Goal: Transaction & Acquisition: Book appointment/travel/reservation

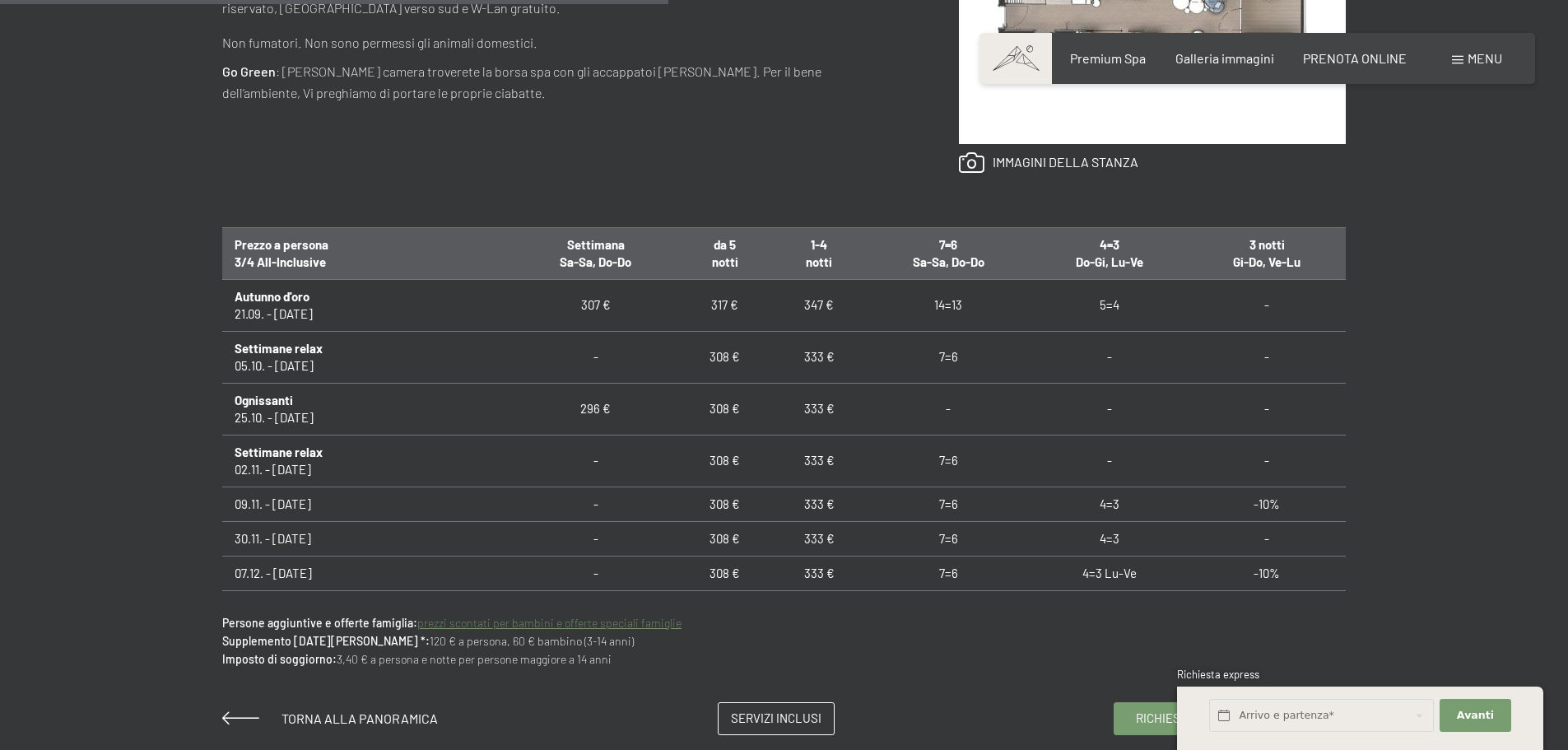
scroll to position [1070, 0]
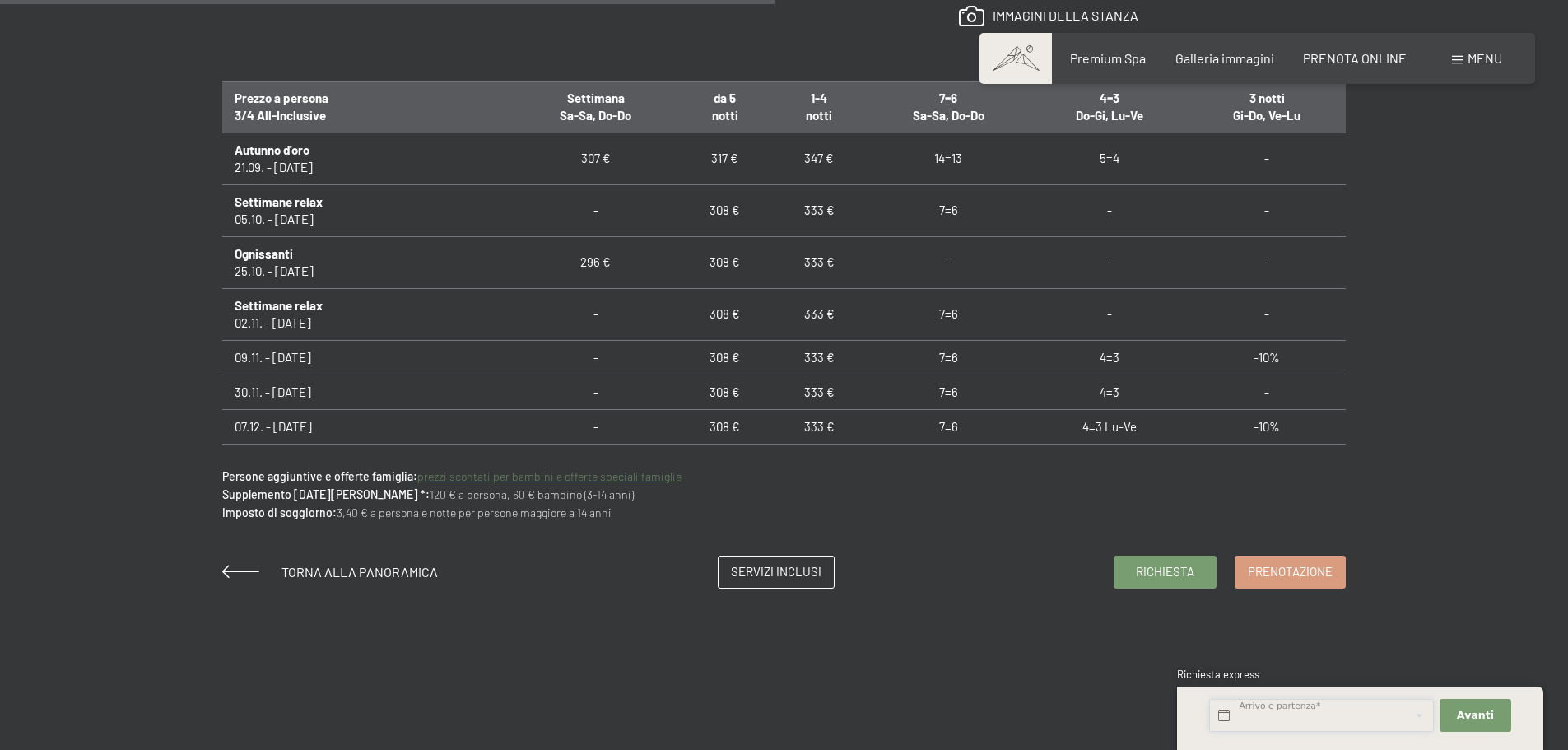
click at [1262, 716] on input "text" at bounding box center [1321, 716] width 225 height 34
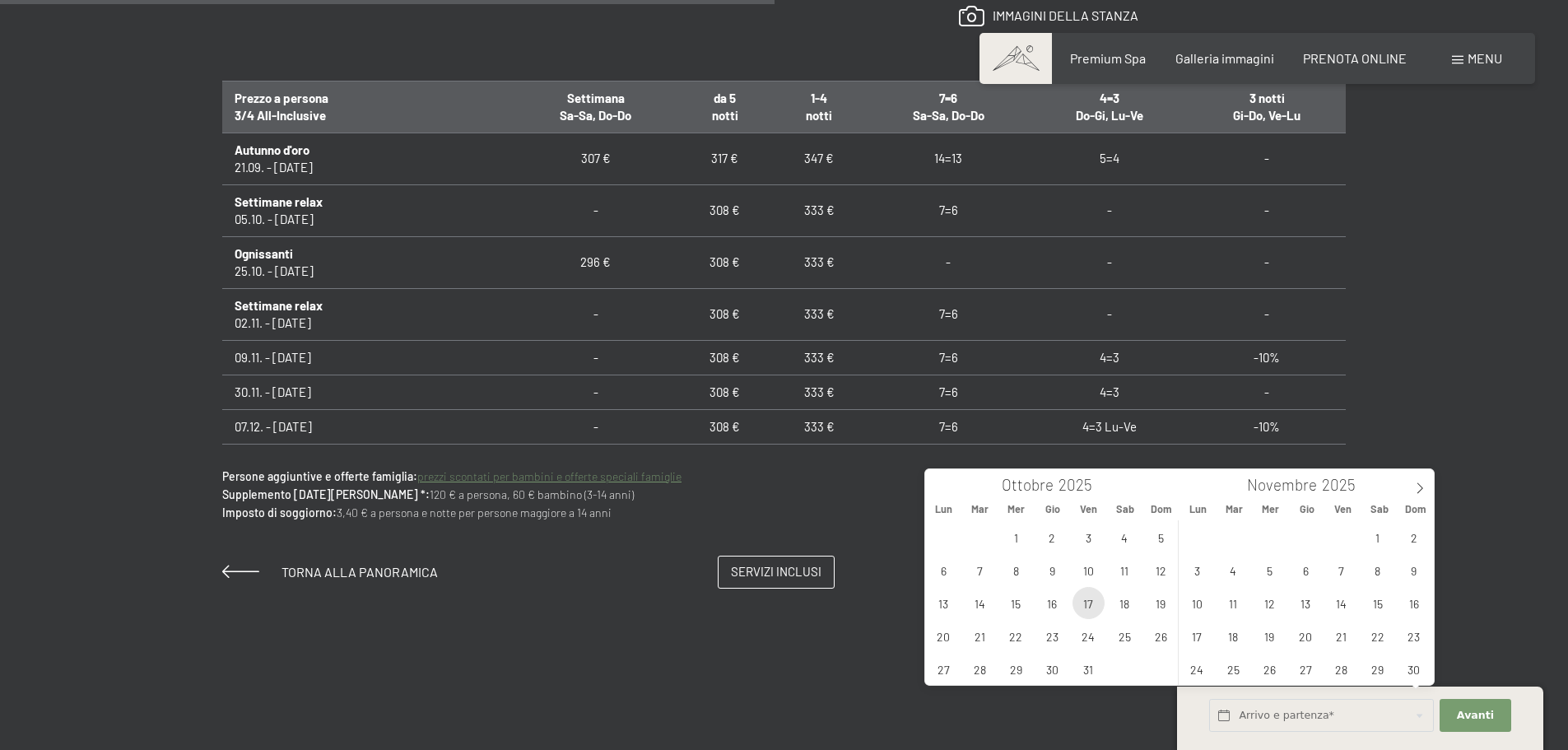
click at [1092, 608] on span "17" at bounding box center [1088, 603] width 32 height 32
click at [1166, 606] on span "19" at bounding box center [1161, 603] width 32 height 32
type input "Ven. [DATE] - Dom. [DATE]"
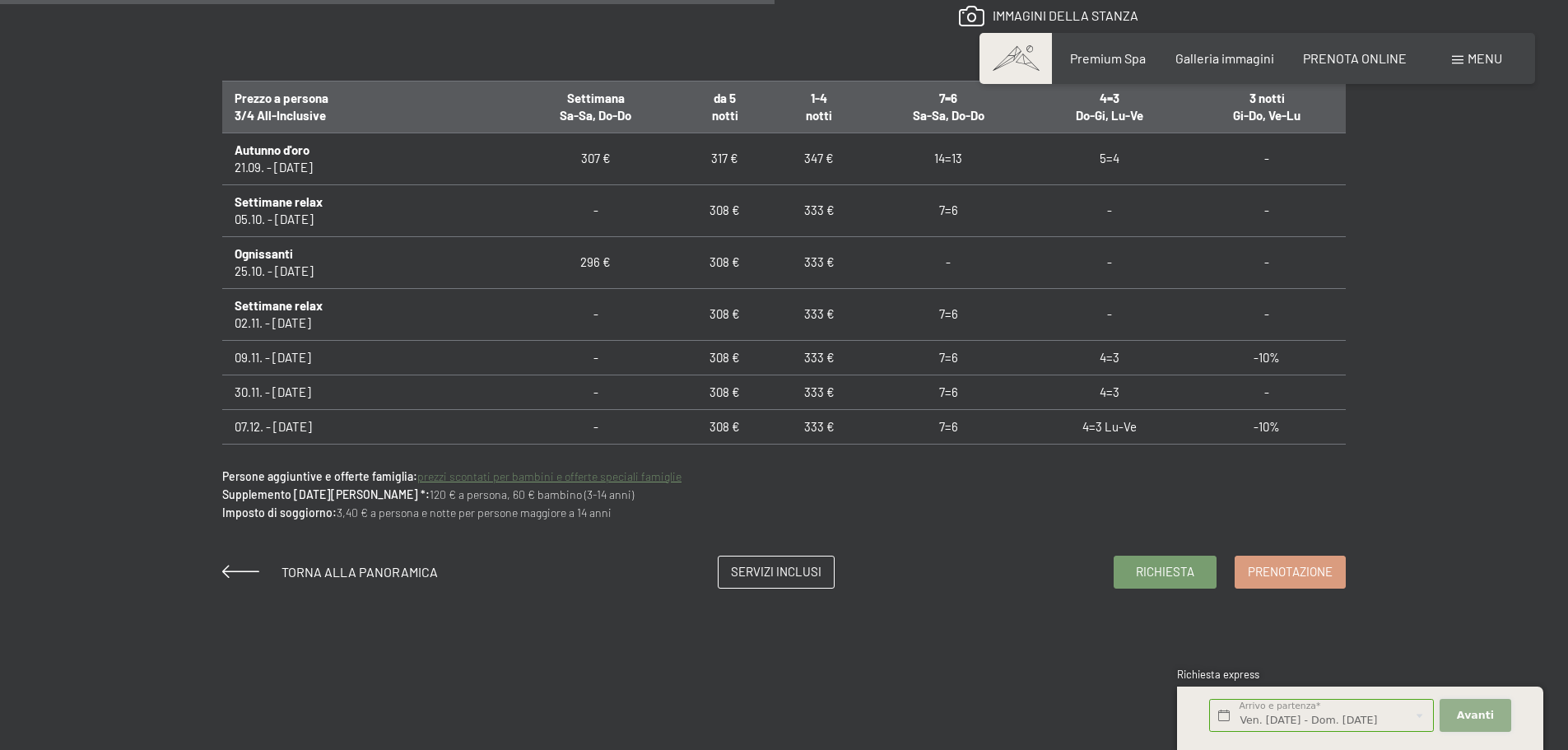
click at [1482, 717] on span "Avanti" at bounding box center [1475, 715] width 37 height 14
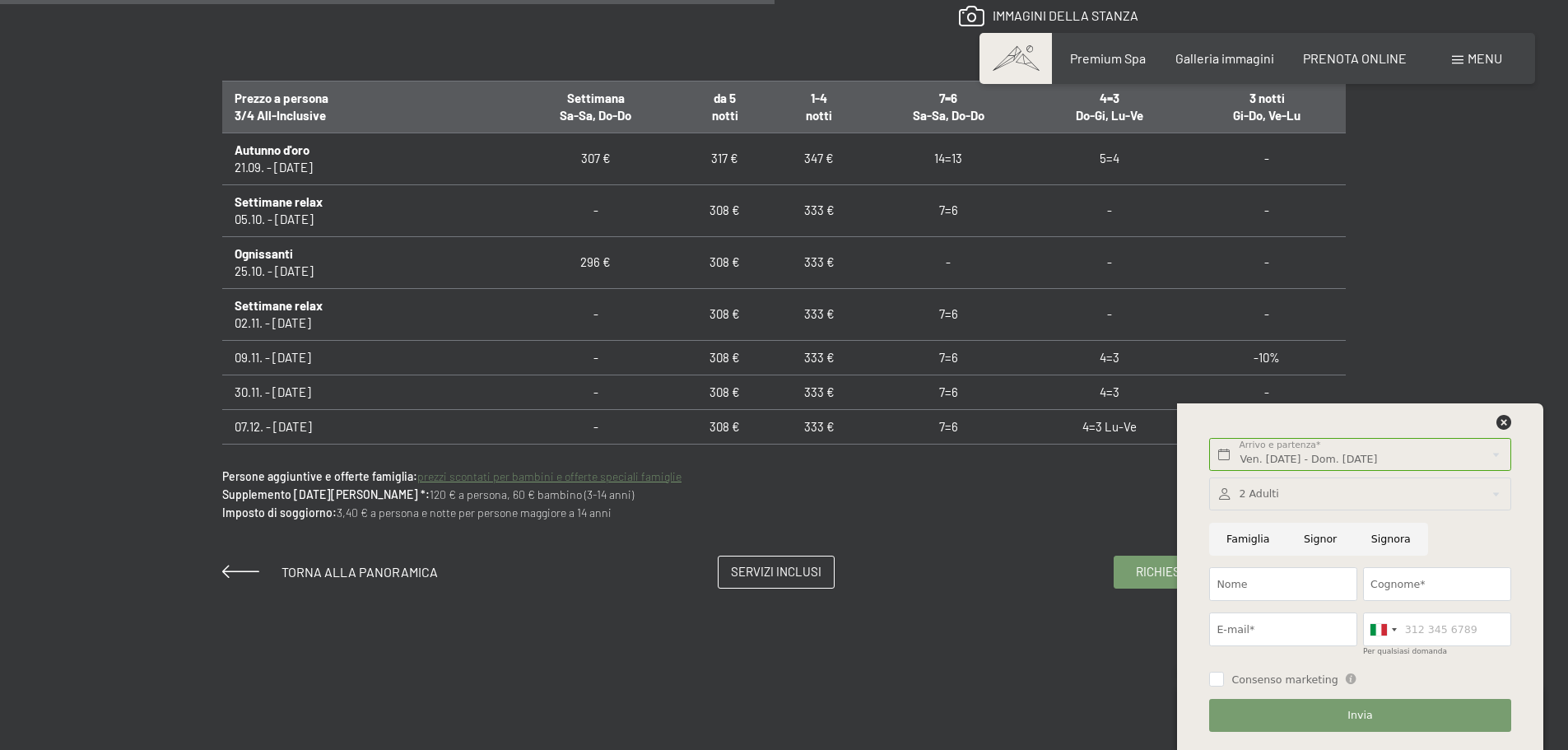
scroll to position [0, 0]
click at [1308, 505] on div at bounding box center [1359, 494] width 301 height 34
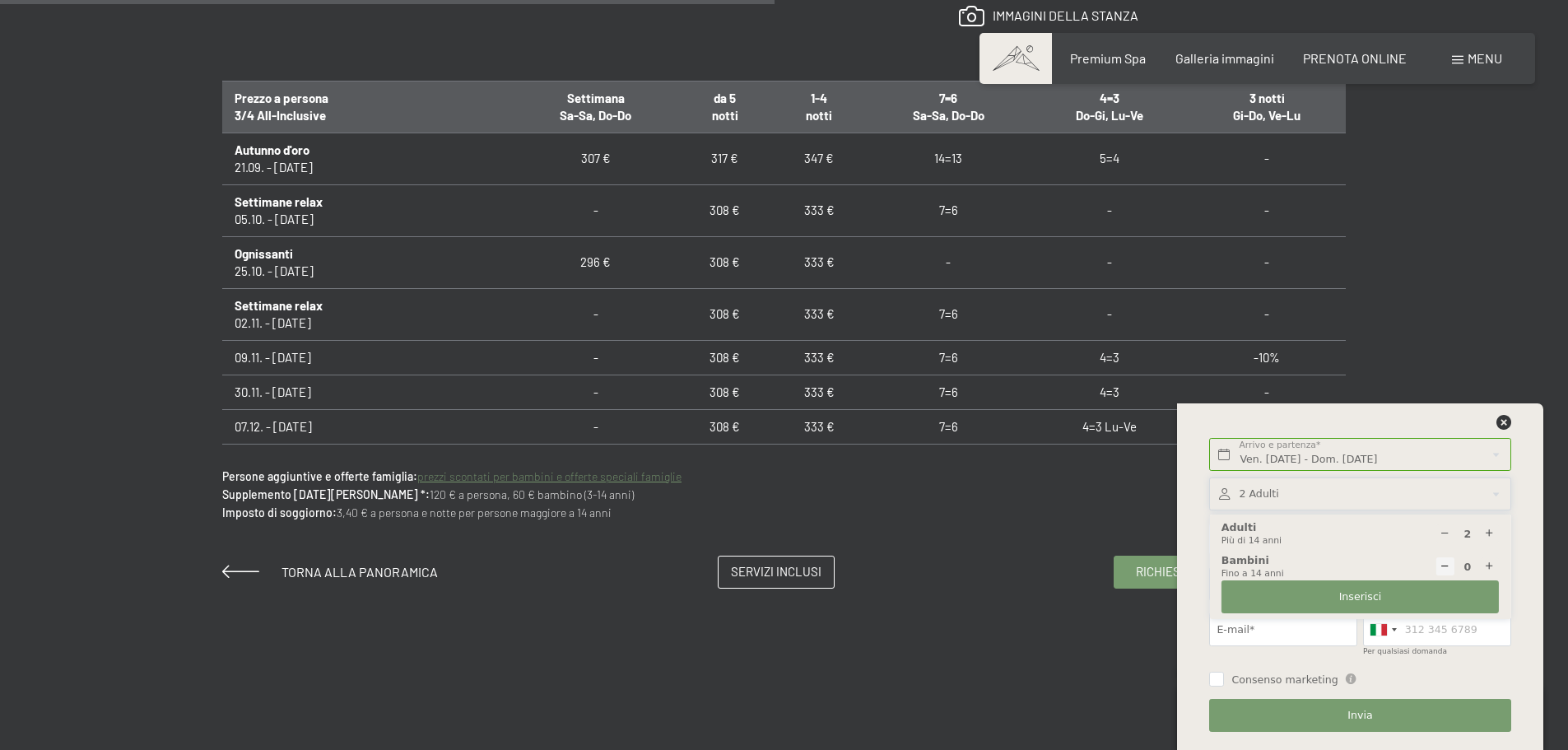
click at [1494, 563] on icon at bounding box center [1489, 567] width 11 height 11
type input "1"
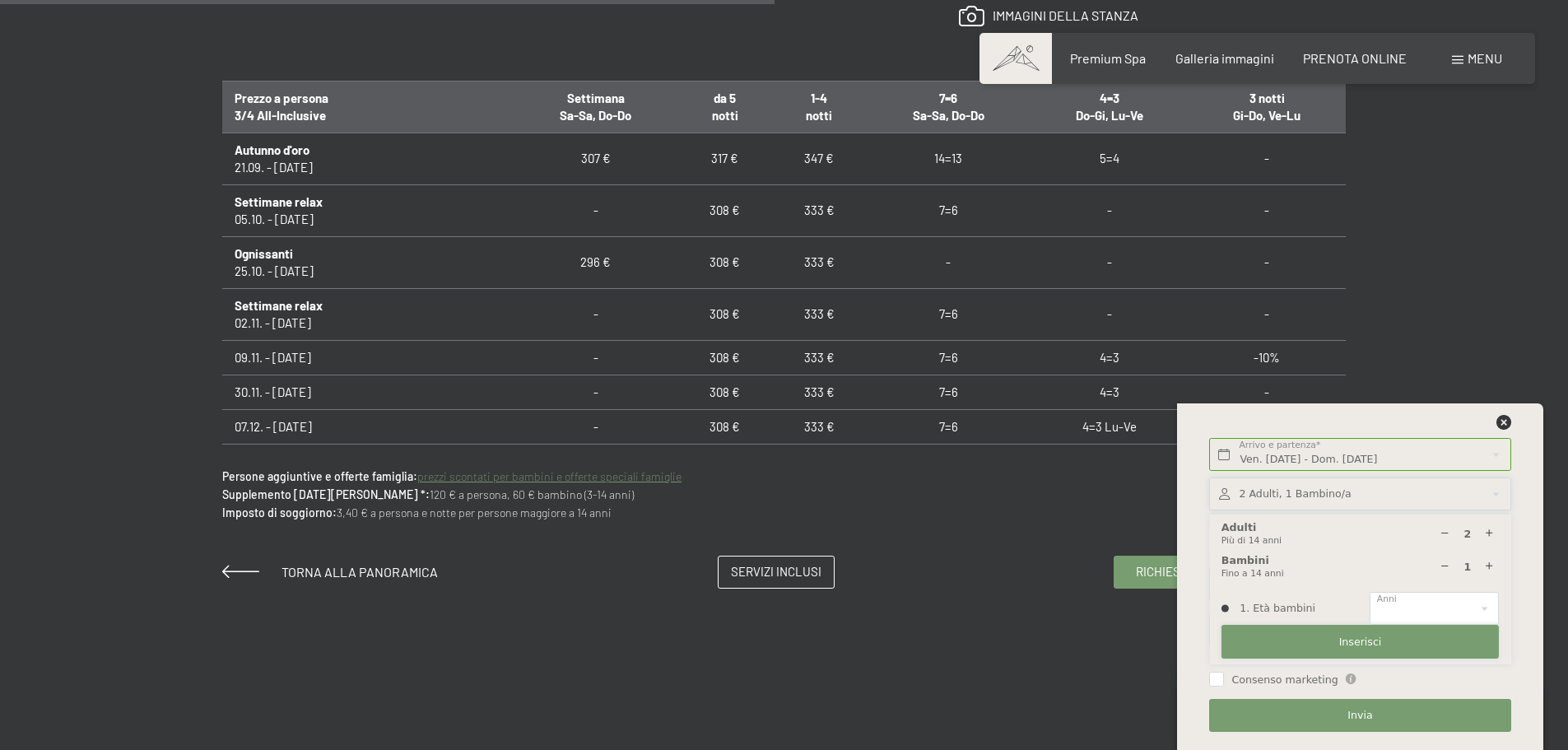
click at [1393, 639] on button "Inserisci" at bounding box center [1360, 642] width 278 height 34
click at [1419, 609] on select "0 1 2 3 4 5 6 7 8 9 10 11 12 13 14" at bounding box center [1434, 609] width 129 height 34
select select "10"
click at [1369, 592] on select "0 1 2 3 4 5 6 7 8 9 10 11 12 13 14" at bounding box center [1434, 609] width 129 height 34
click at [1358, 650] on button "Inserisci" at bounding box center [1360, 642] width 278 height 34
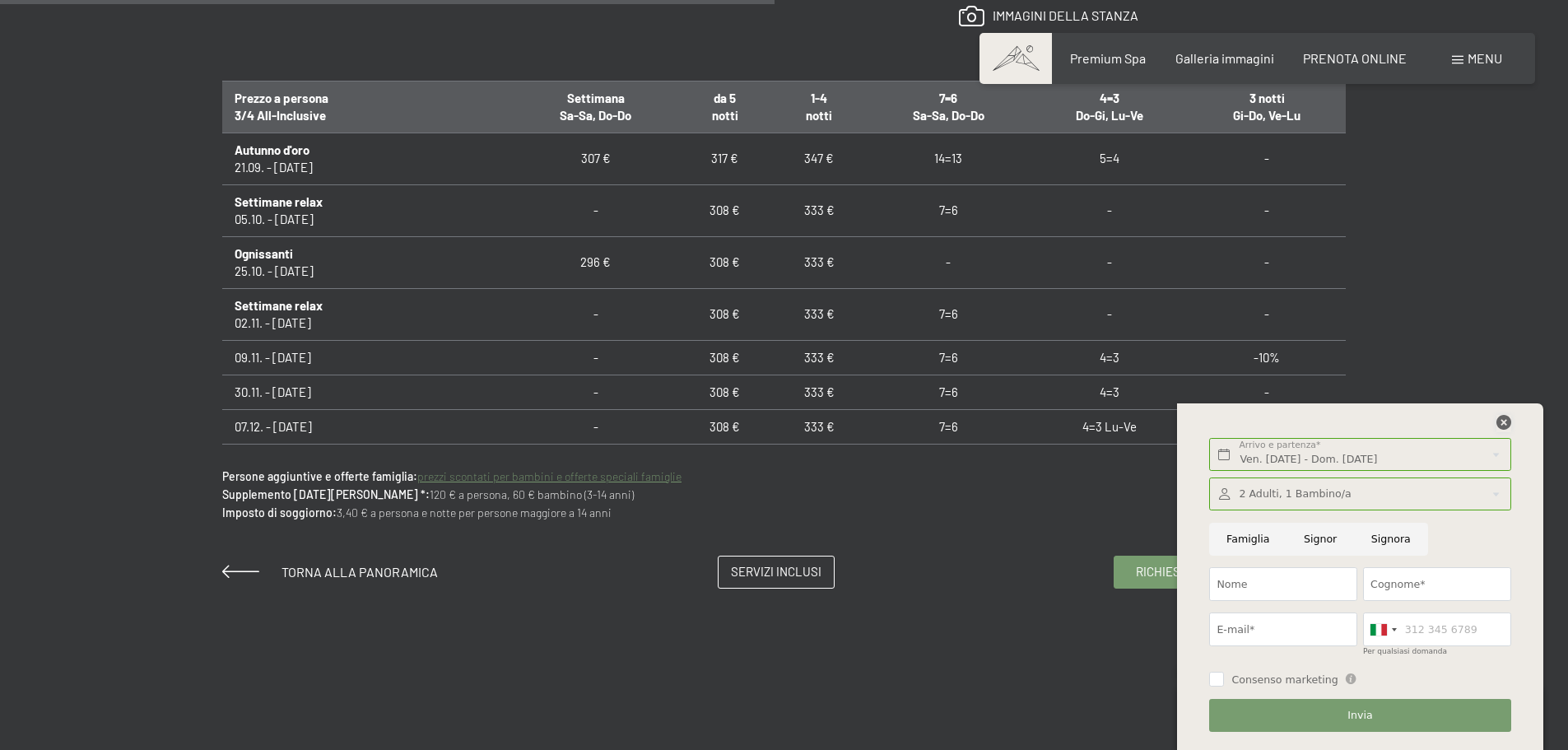
click at [1504, 421] on icon at bounding box center [1503, 422] width 14 height 14
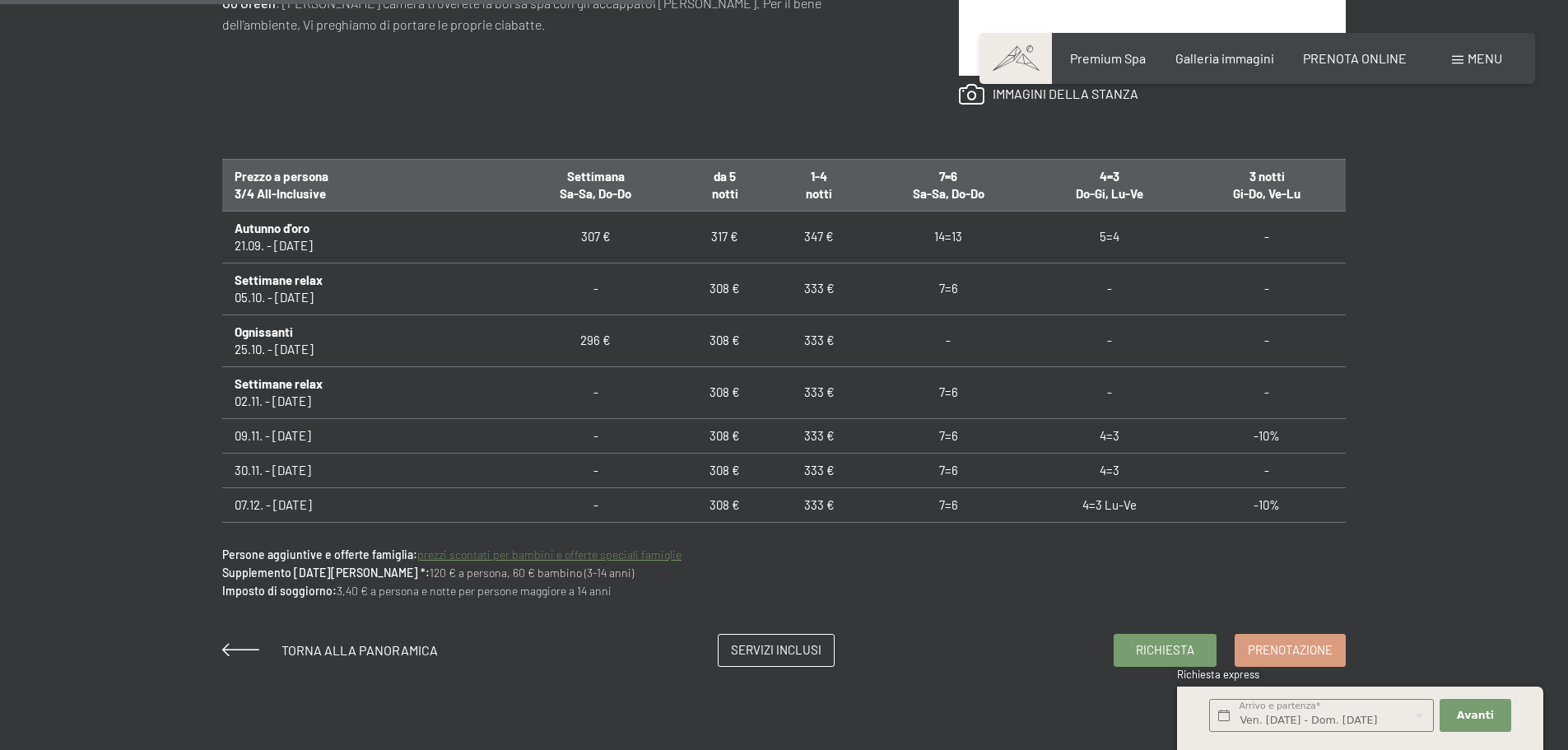
scroll to position [1070, 0]
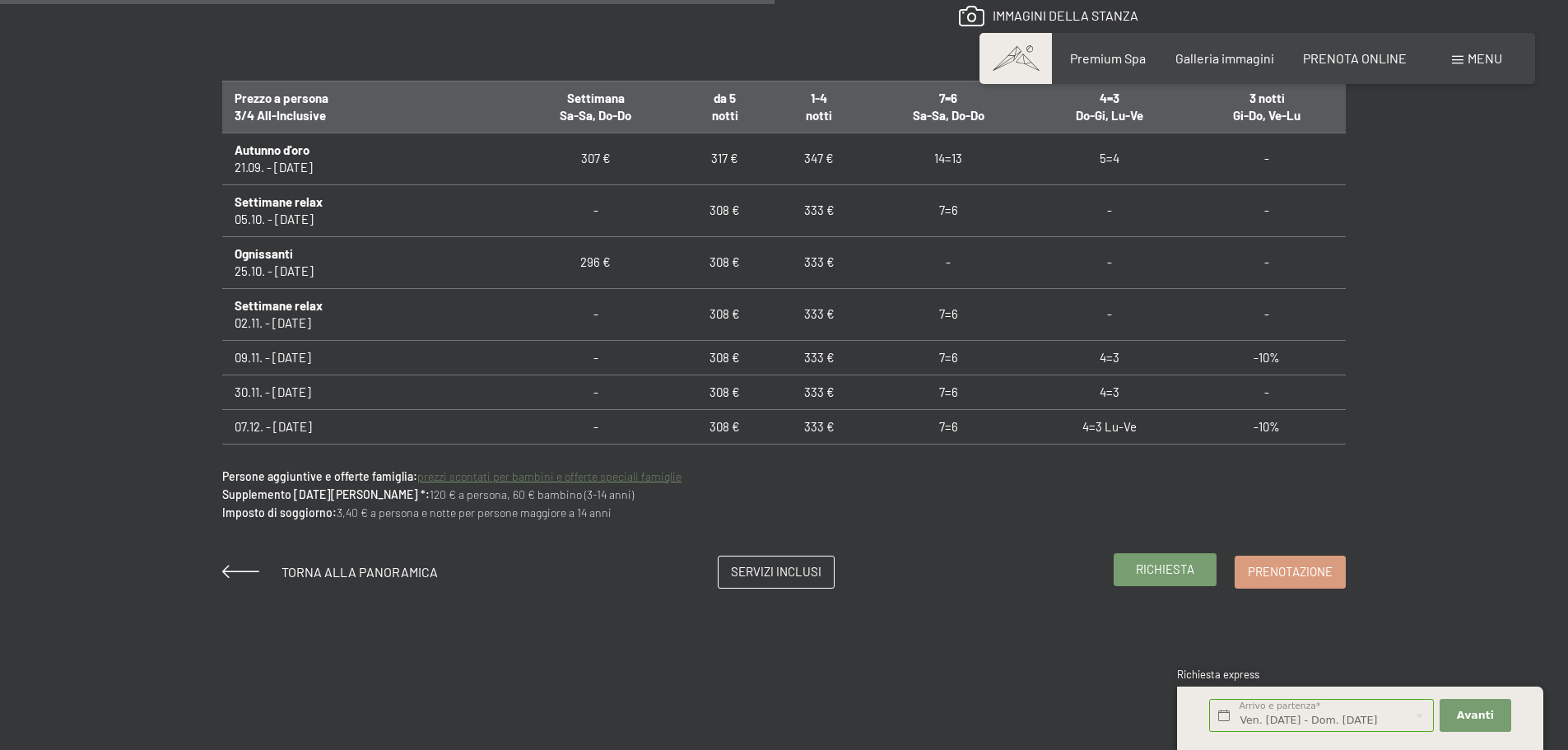
click at [1160, 568] on span "Richiesta" at bounding box center [1165, 569] width 59 height 17
click at [1302, 572] on span "Prenotazione" at bounding box center [1290, 569] width 85 height 17
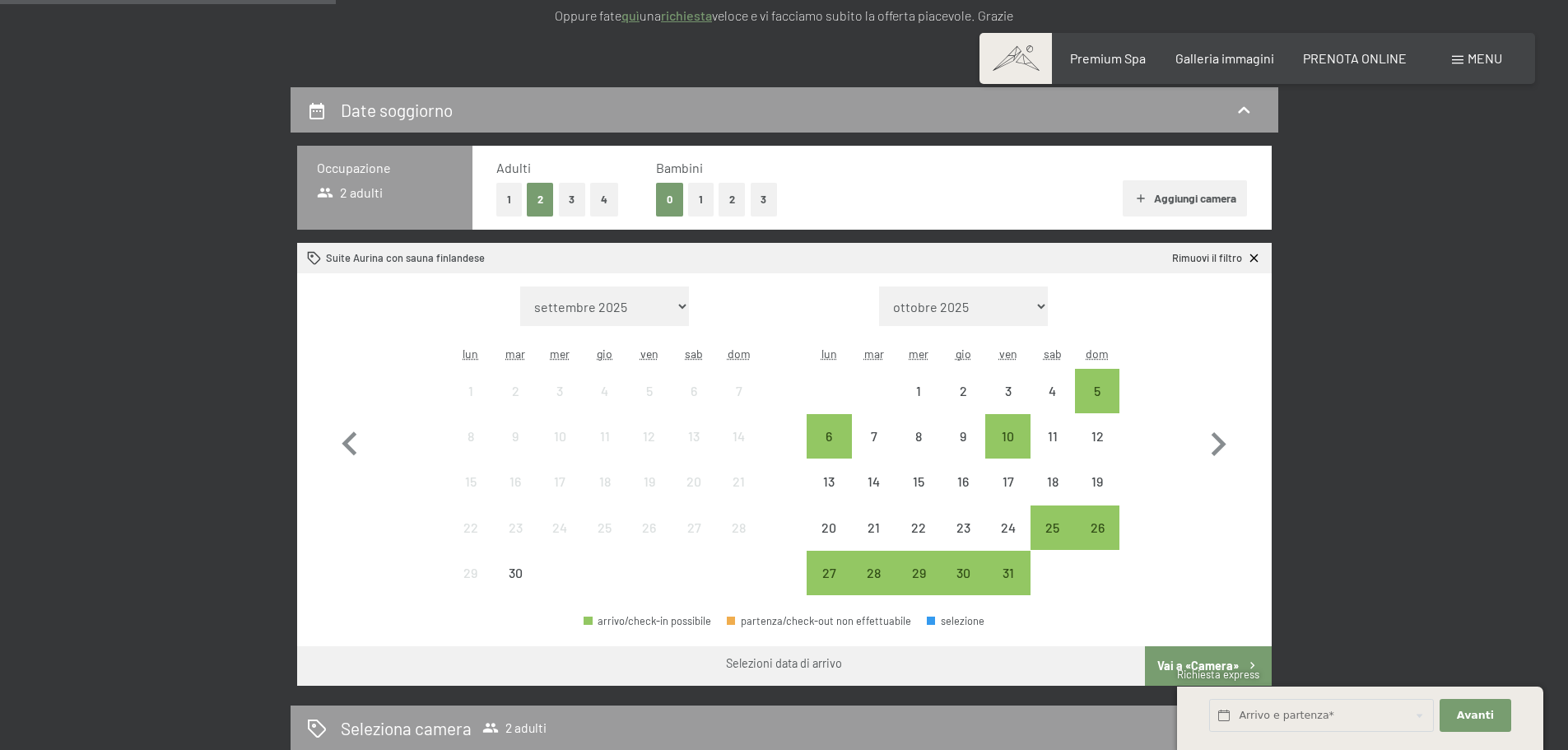
scroll to position [412, 0]
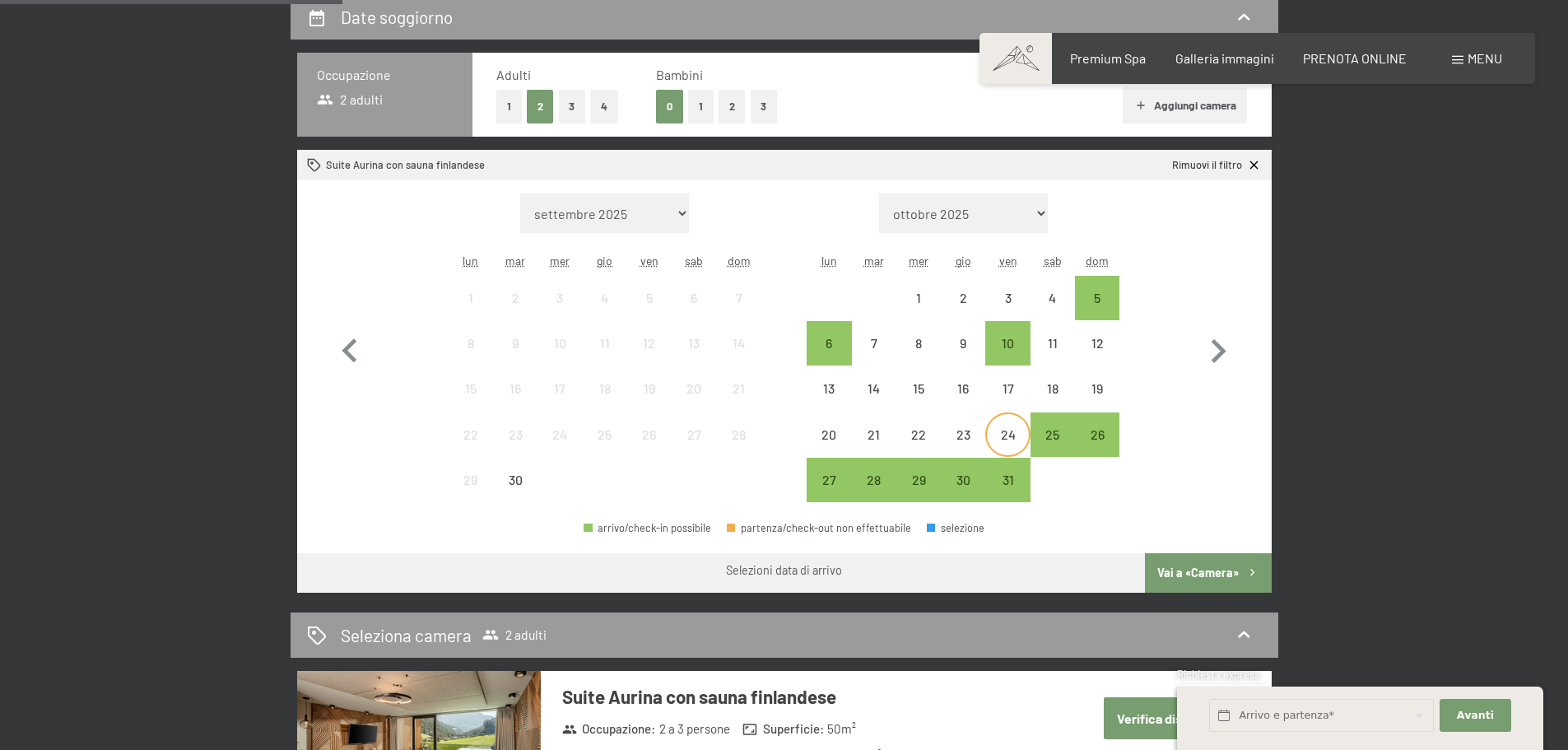
click at [1002, 444] on div "24" at bounding box center [1008, 448] width 41 height 41
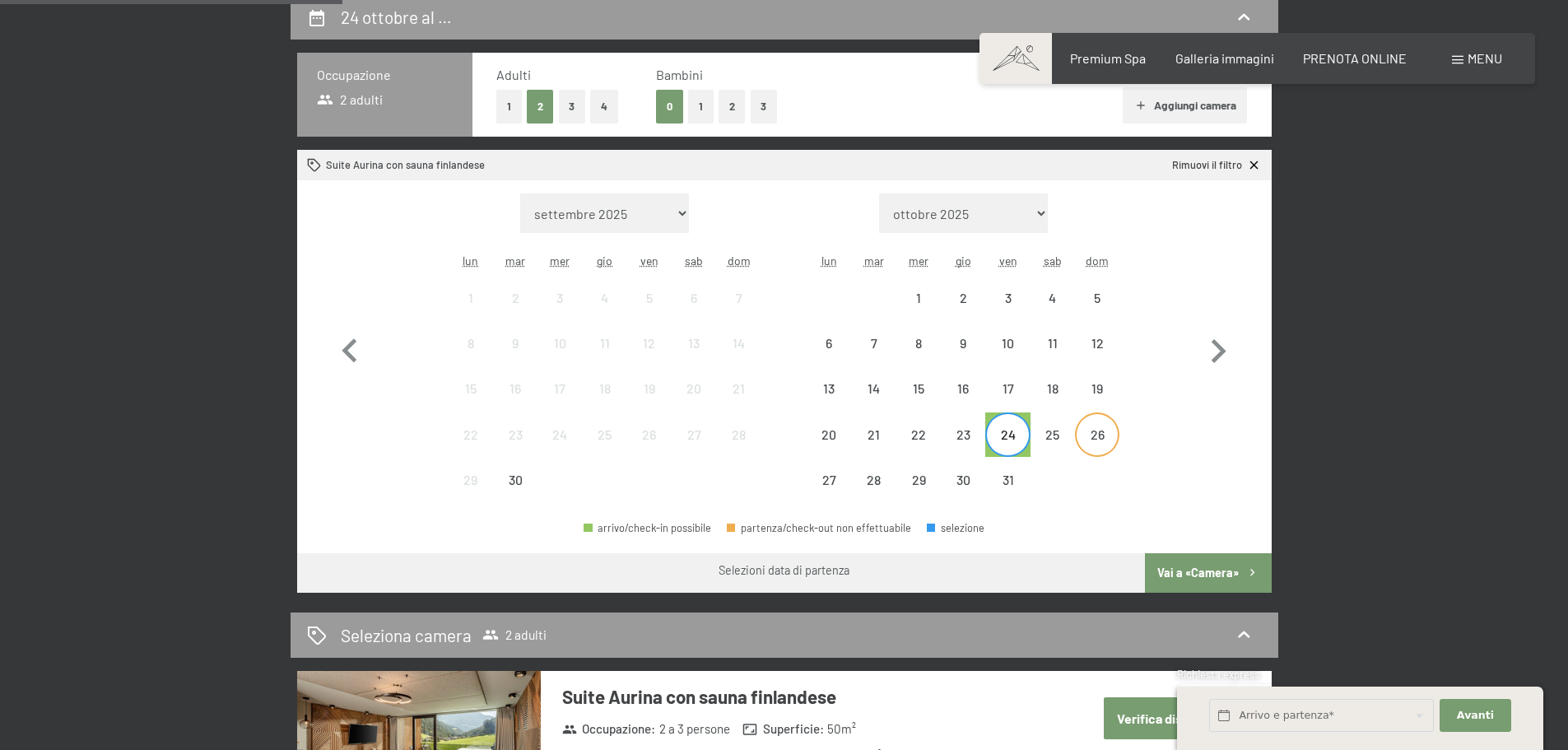
click at [1087, 447] on div "26" at bounding box center [1097, 448] width 41 height 41
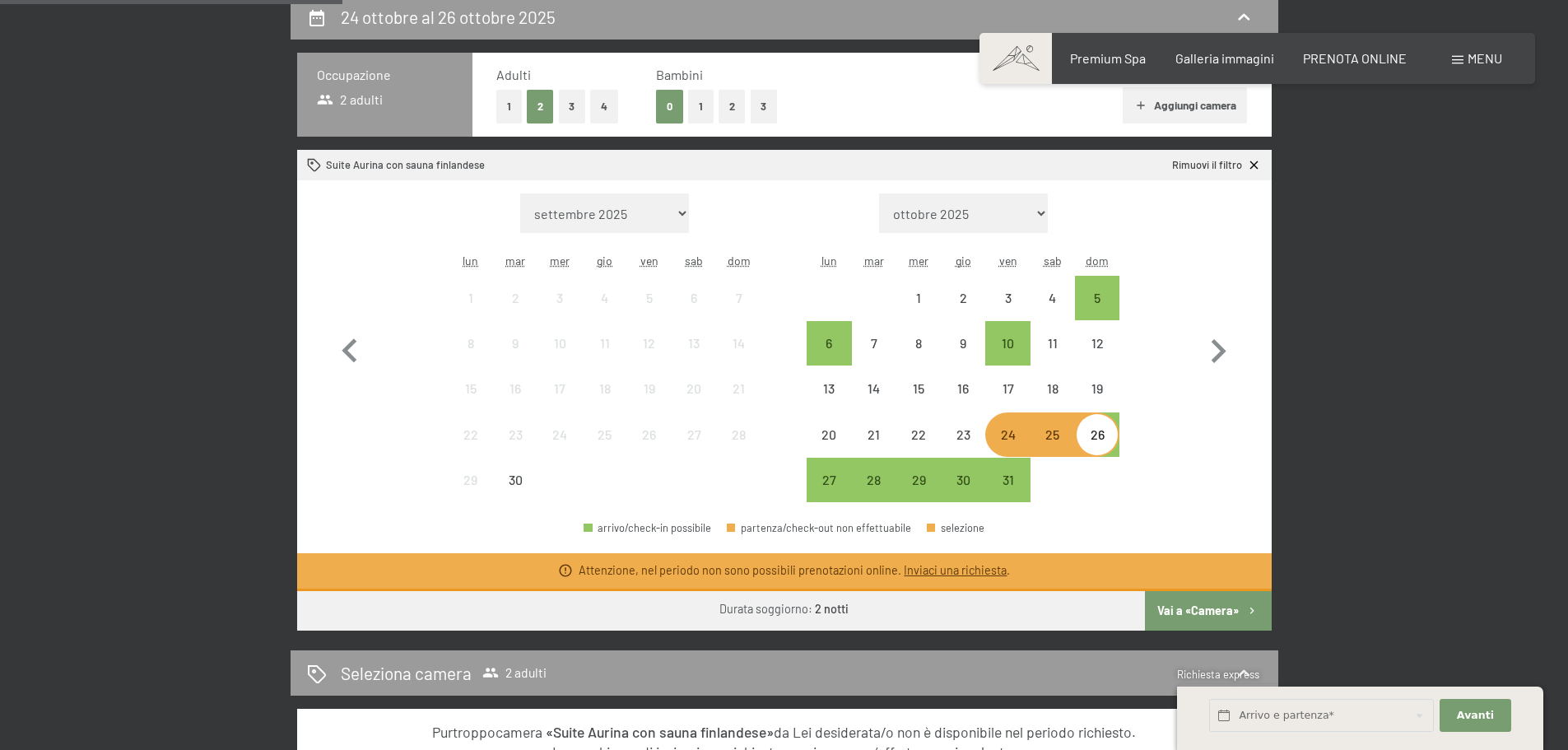
click at [1053, 443] on div "25" at bounding box center [1053, 448] width 41 height 41
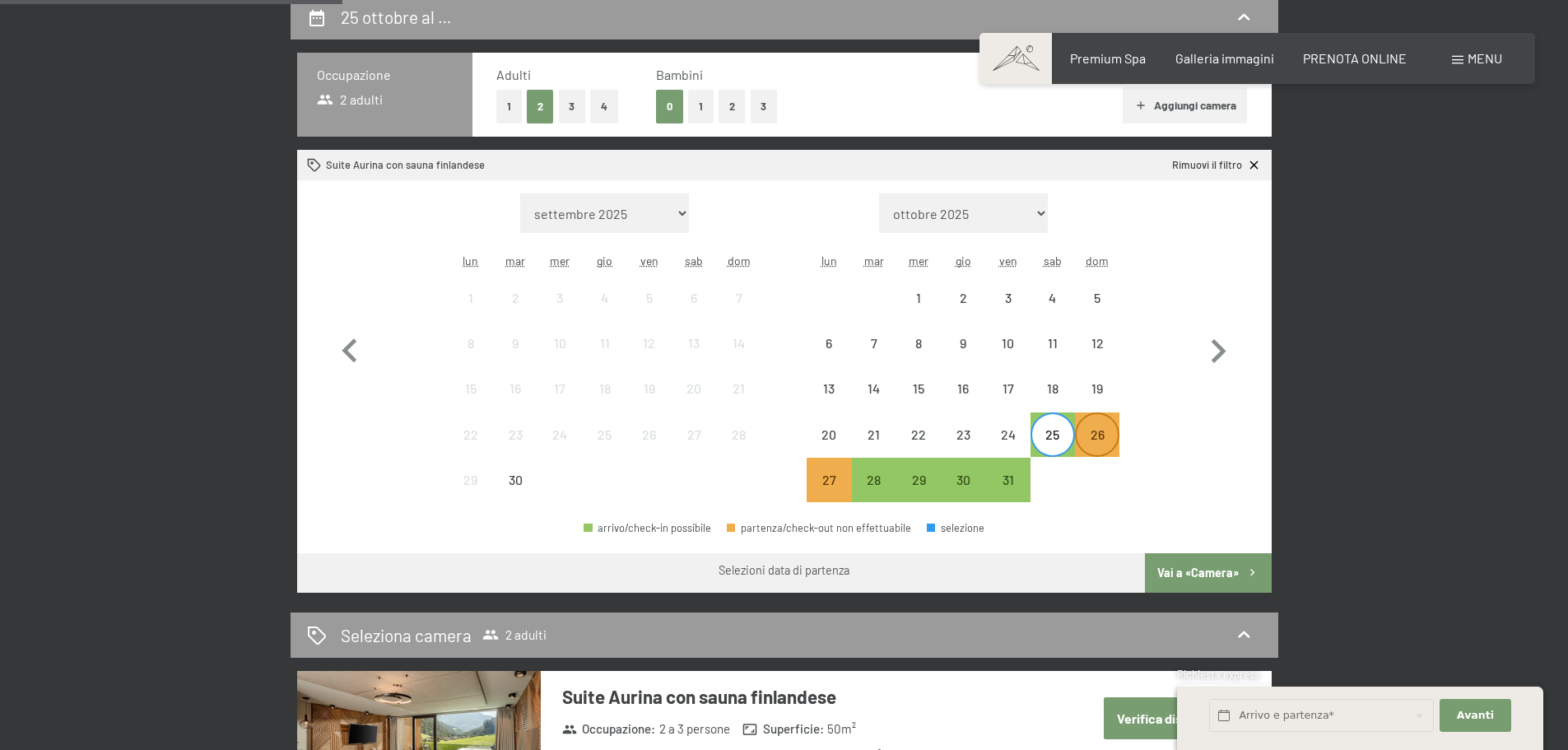
click at [1098, 447] on div "26" at bounding box center [1097, 448] width 41 height 41
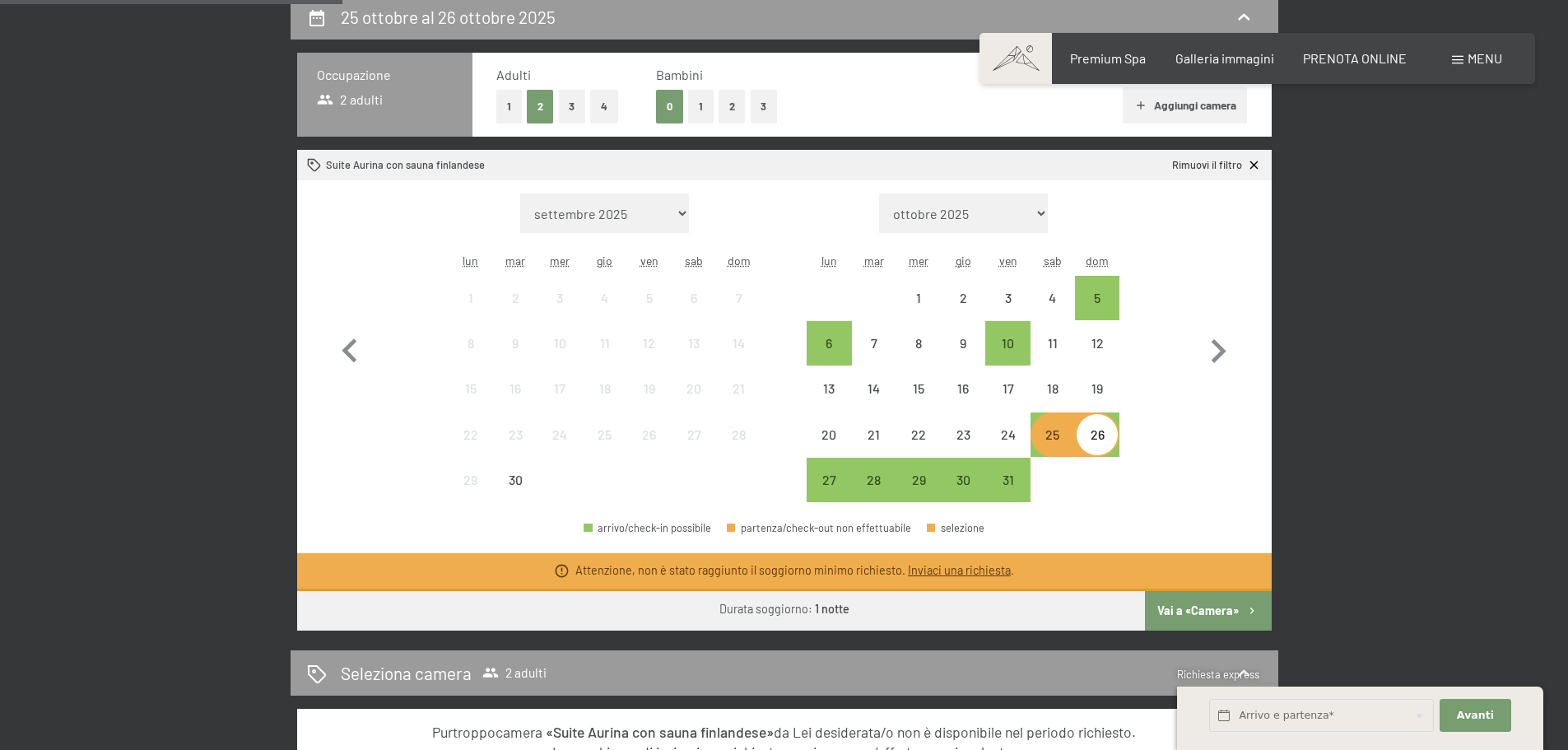
click at [1038, 447] on div "25" at bounding box center [1053, 448] width 41 height 41
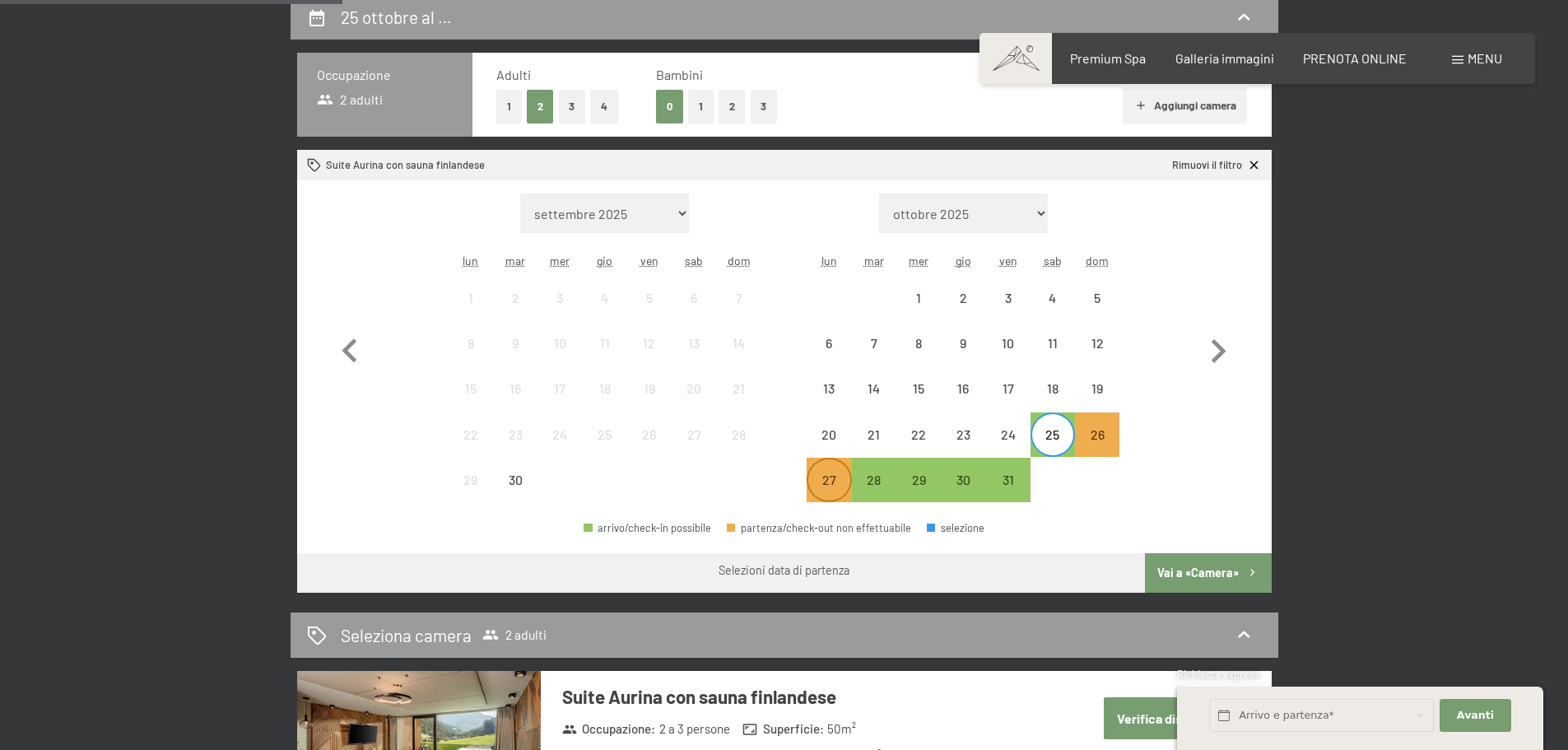
click at [809, 493] on div "27" at bounding box center [829, 494] width 41 height 41
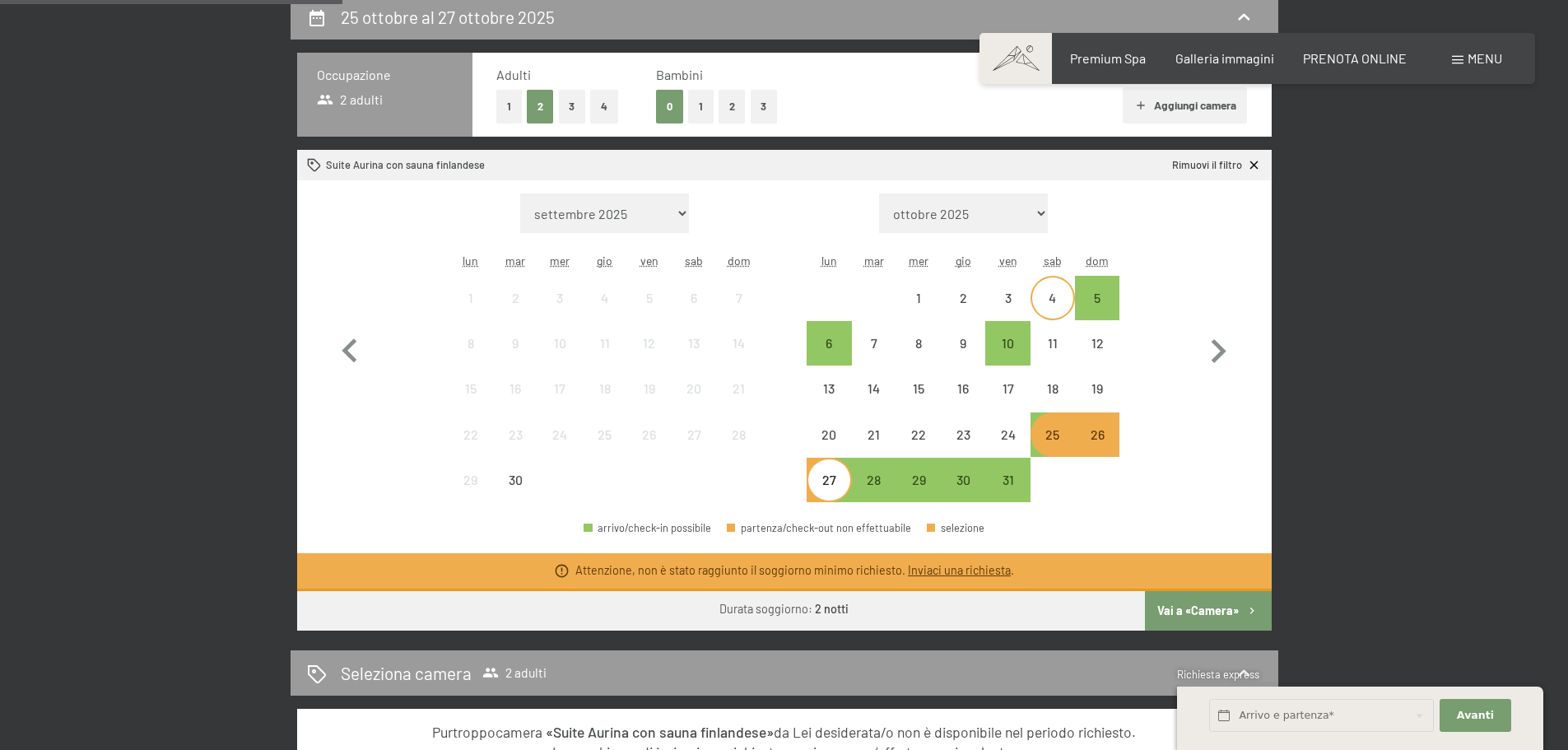
click at [1068, 307] on div "4" at bounding box center [1053, 312] width 41 height 41
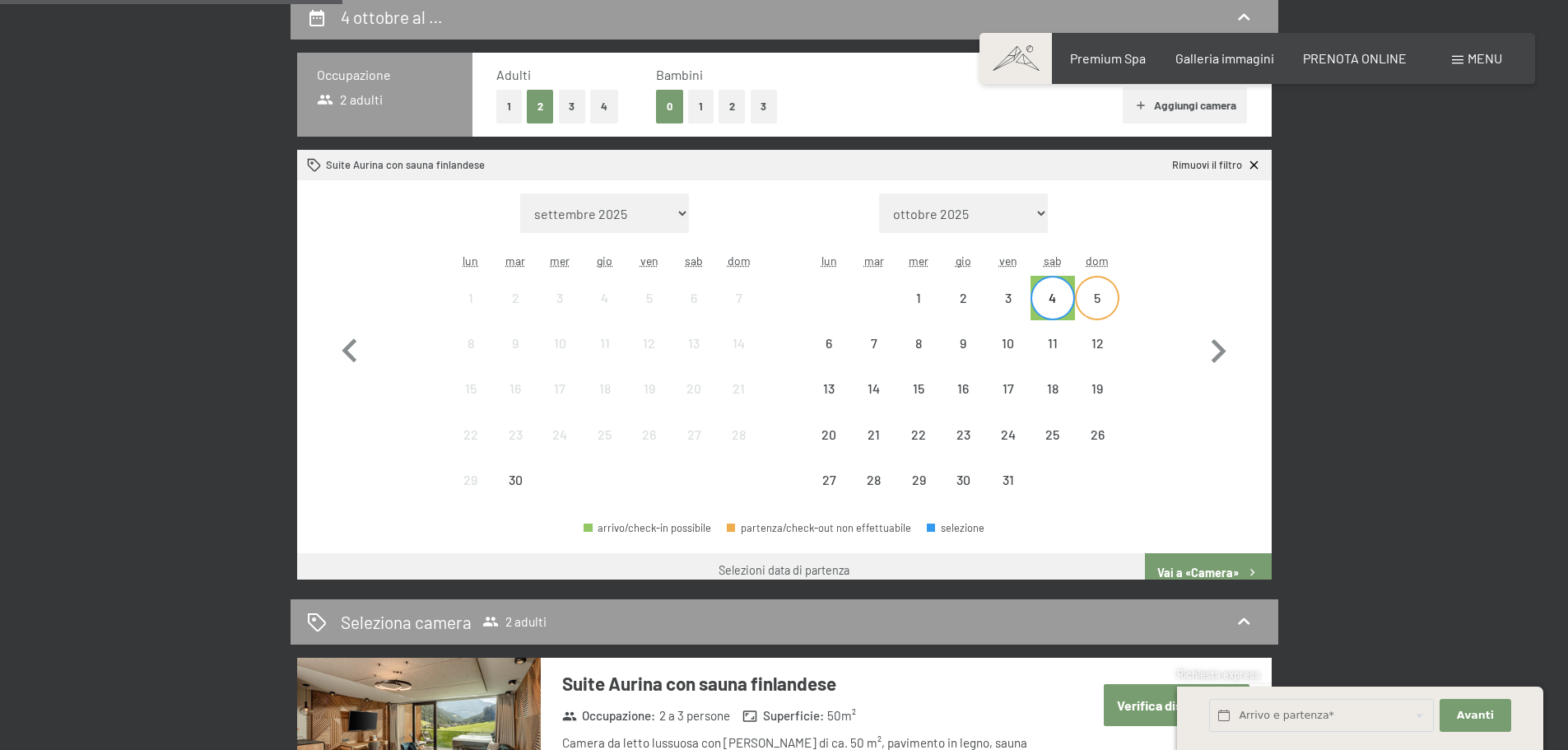
click at [1097, 307] on div "5" at bounding box center [1097, 312] width 41 height 41
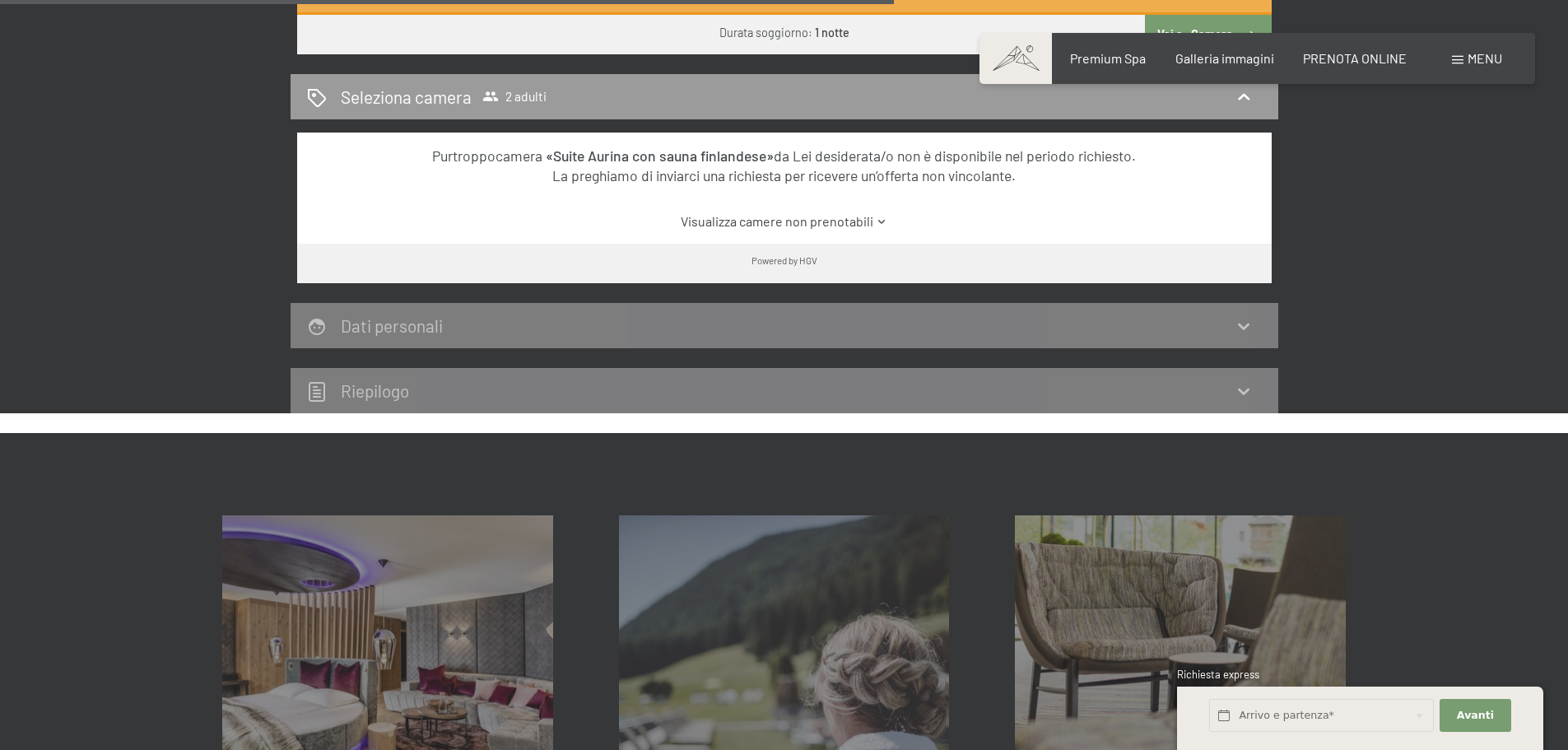
scroll to position [1482, 0]
